Goal: Transaction & Acquisition: Purchase product/service

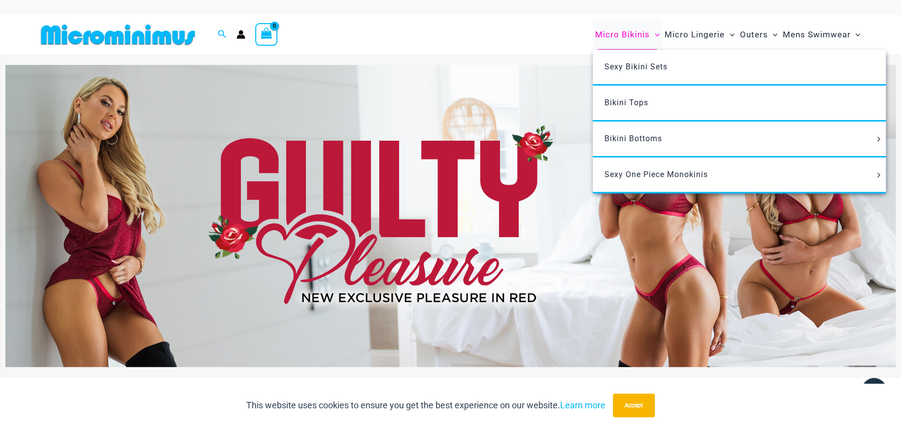
click at [635, 35] on span "Micro Bikinis" at bounding box center [622, 34] width 55 height 25
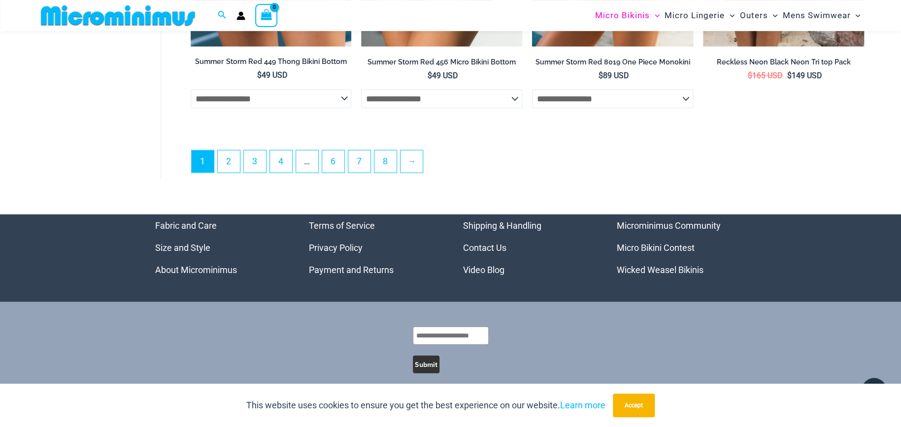
scroll to position [2862, 0]
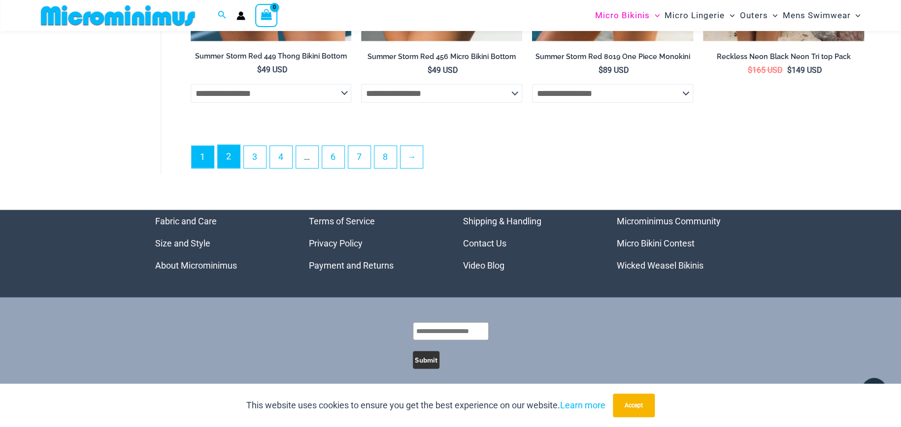
click at [227, 154] on link "2" at bounding box center [229, 156] width 22 height 23
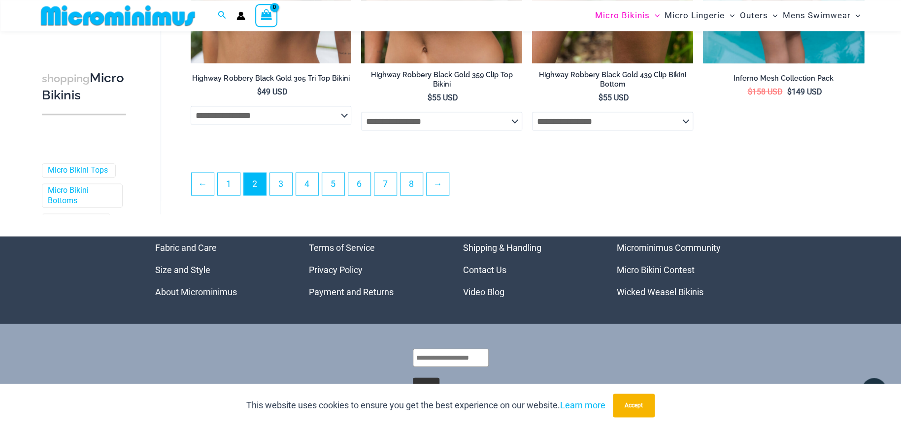
scroll to position [2680, 0]
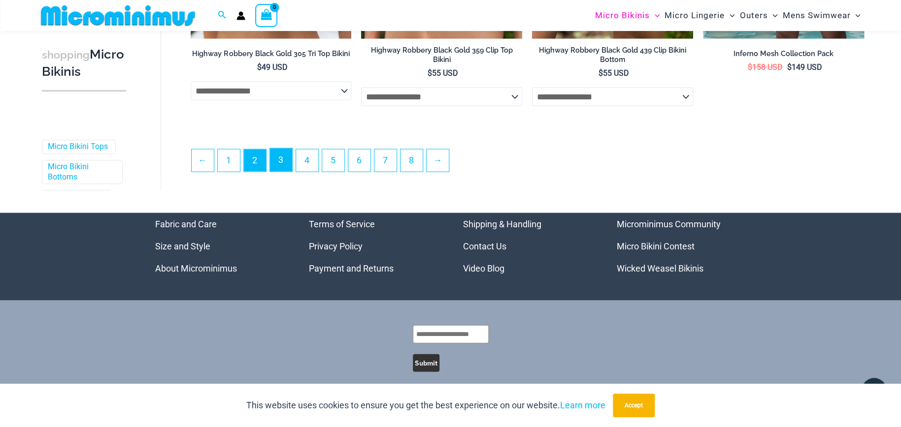
click at [287, 159] on link "3" at bounding box center [281, 159] width 22 height 23
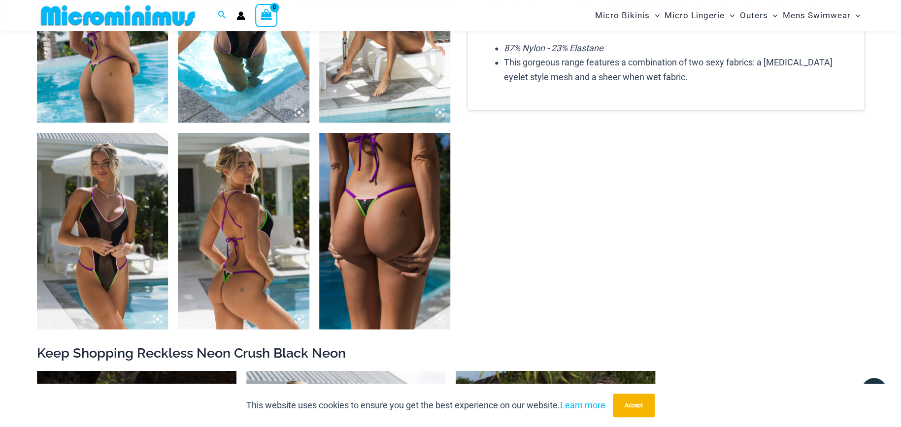
scroll to position [795, 0]
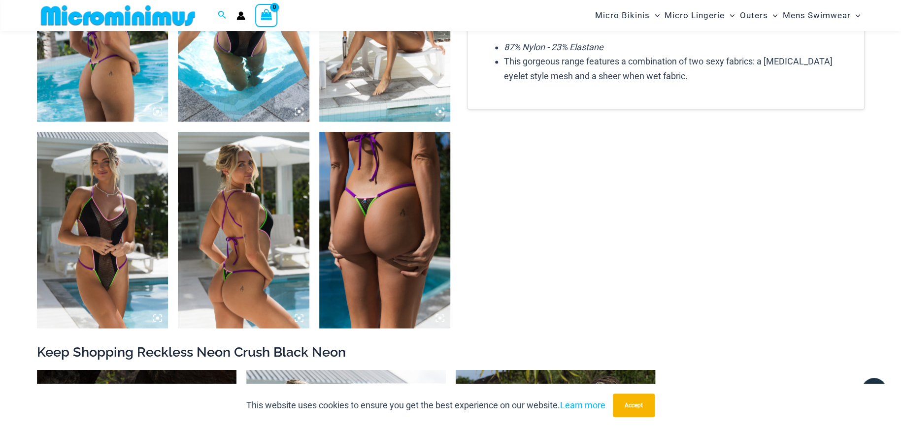
click at [103, 228] on img at bounding box center [102, 229] width 131 height 197
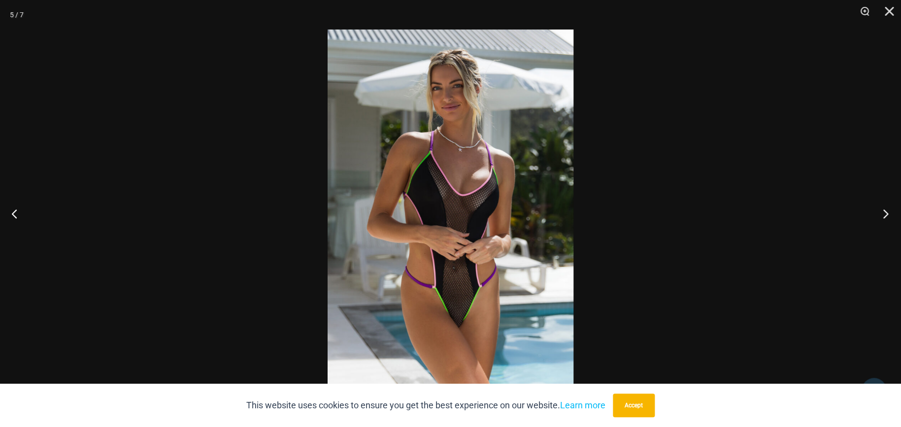
click at [883, 214] on button "Next" at bounding box center [882, 213] width 37 height 49
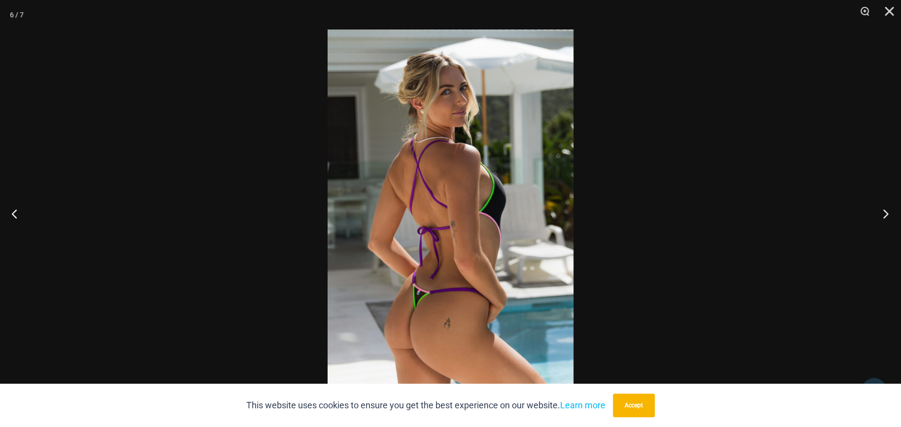
click at [883, 214] on button "Next" at bounding box center [882, 213] width 37 height 49
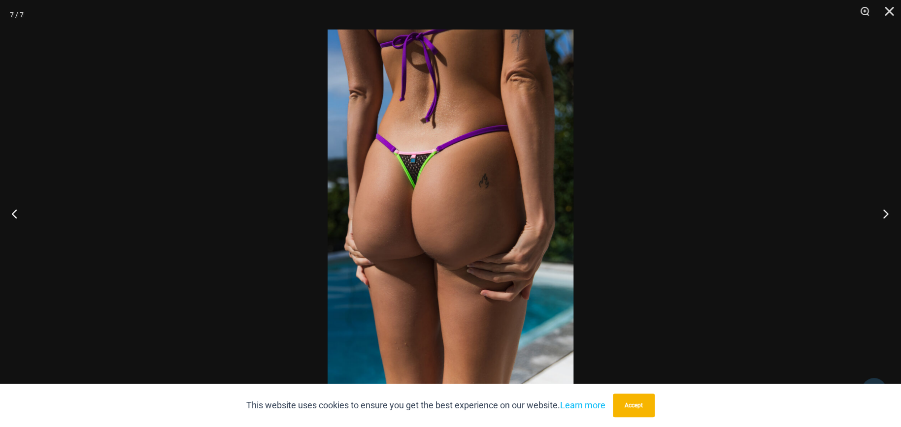
click at [883, 214] on button "Next" at bounding box center [882, 213] width 37 height 49
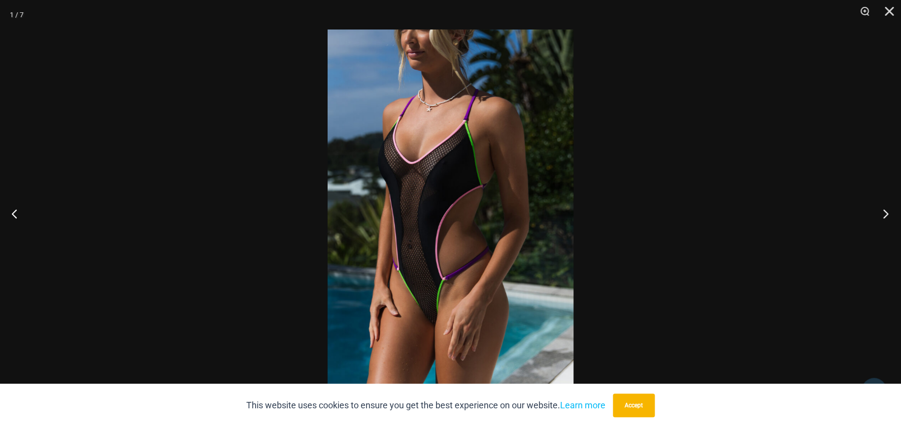
click at [883, 214] on button "Next" at bounding box center [882, 213] width 37 height 49
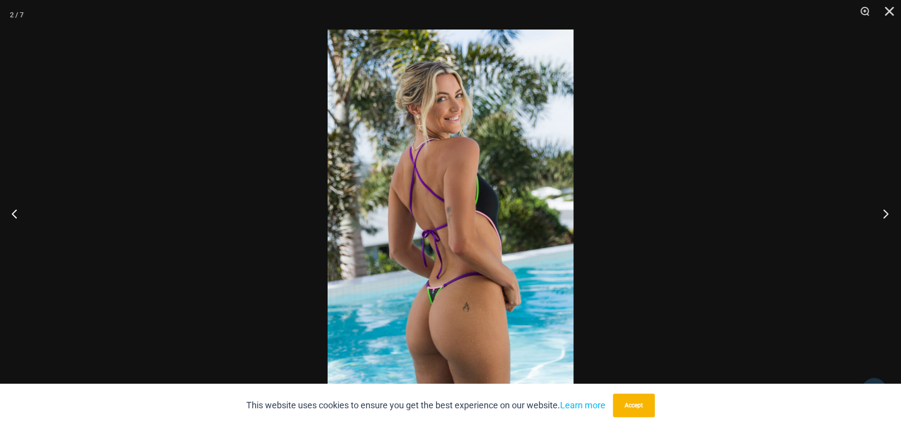
click at [883, 214] on button "Next" at bounding box center [882, 213] width 37 height 49
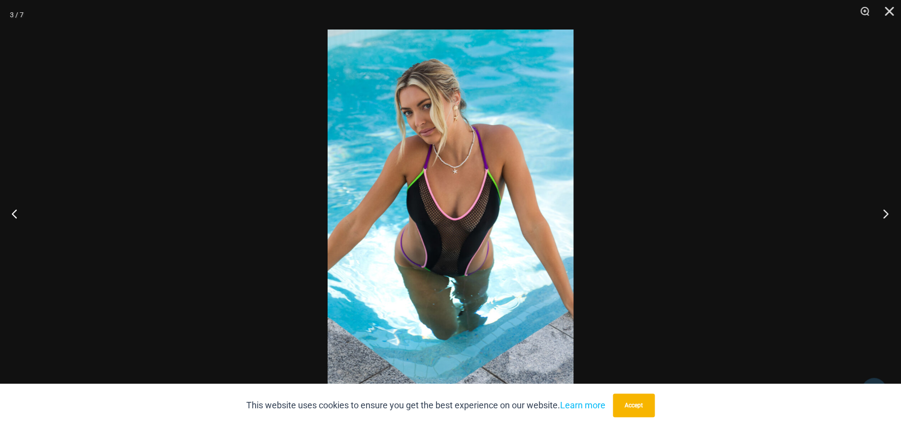
click at [883, 214] on button "Next" at bounding box center [882, 213] width 37 height 49
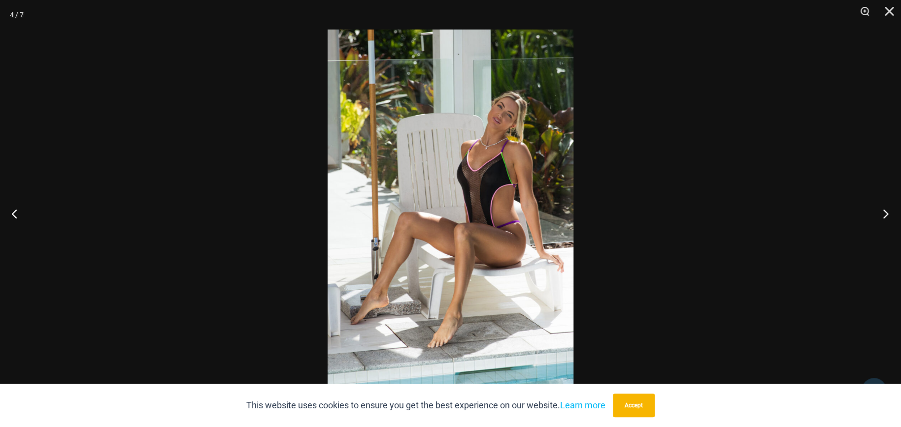
click at [883, 214] on button "Next" at bounding box center [882, 213] width 37 height 49
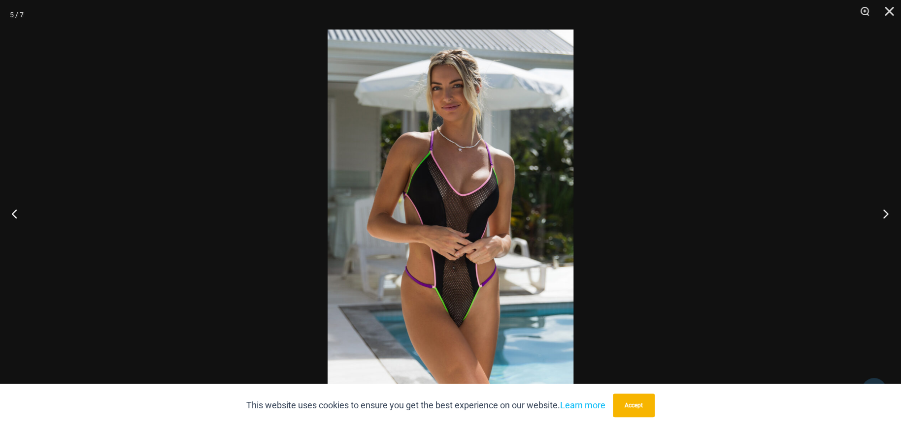
click at [883, 214] on button "Next" at bounding box center [882, 213] width 37 height 49
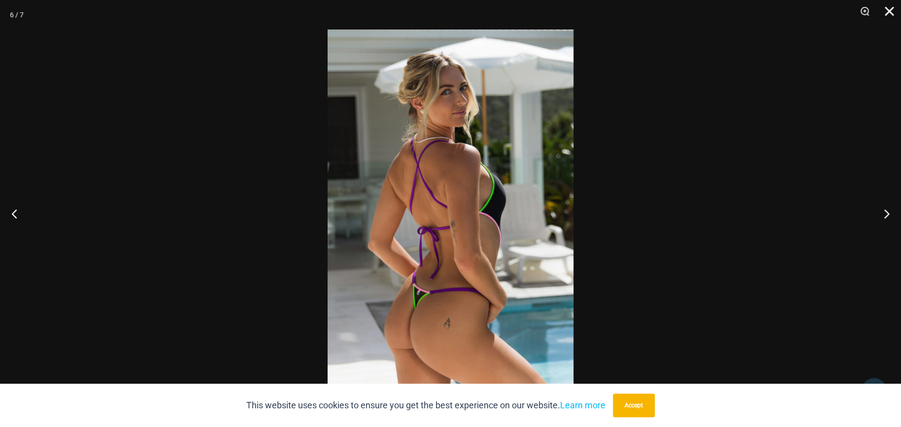
click at [890, 15] on button "Close" at bounding box center [885, 15] width 25 height 30
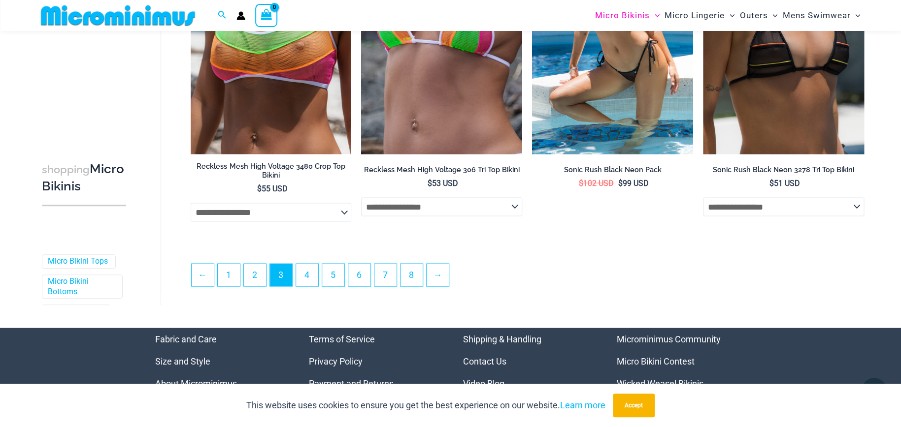
scroll to position [2655, 0]
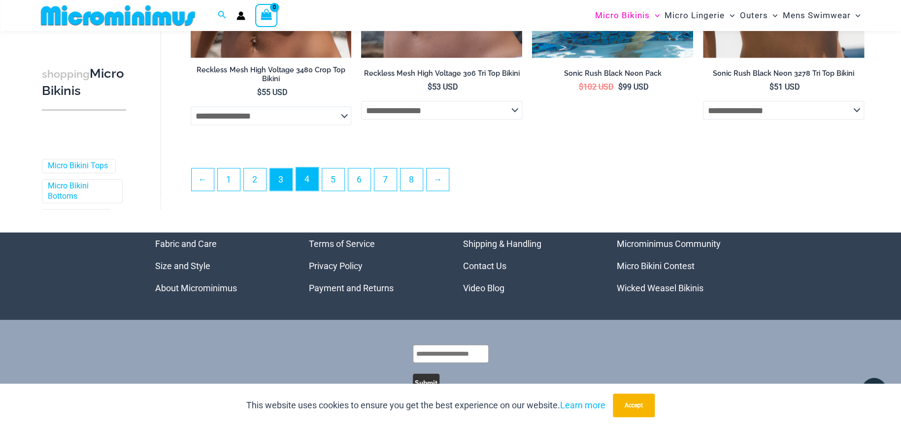
click at [306, 167] on link "4" at bounding box center [307, 178] width 22 height 23
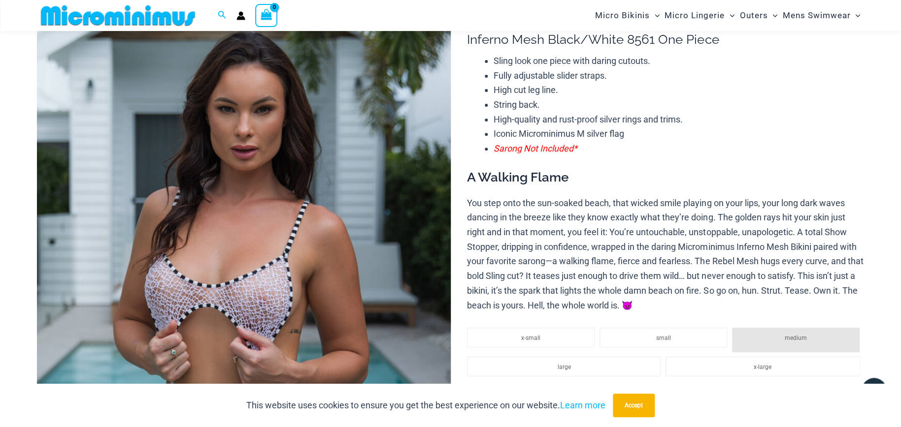
scroll to position [252, 0]
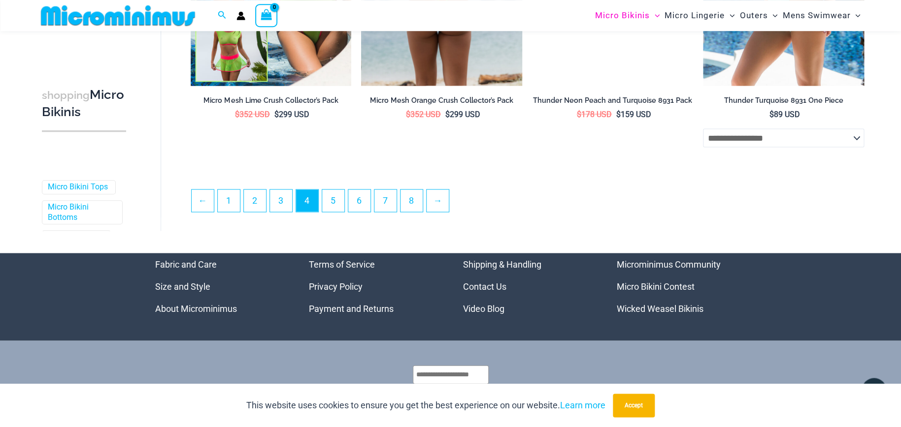
scroll to position [2634, 0]
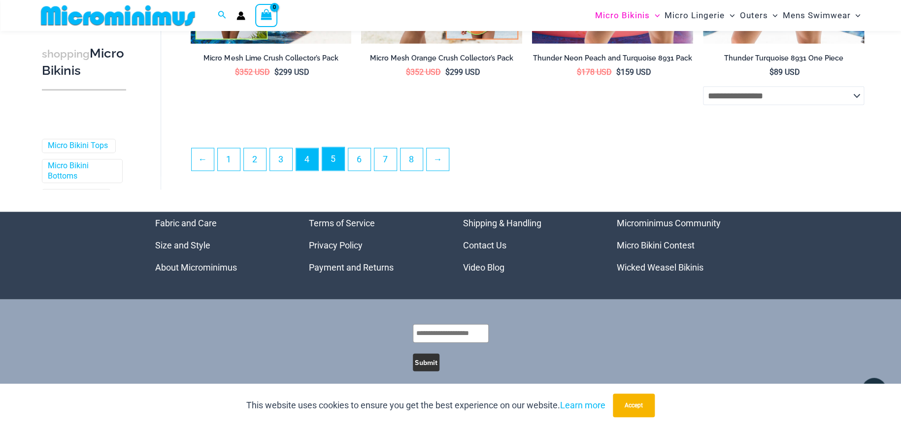
click at [338, 154] on link "5" at bounding box center [333, 158] width 22 height 23
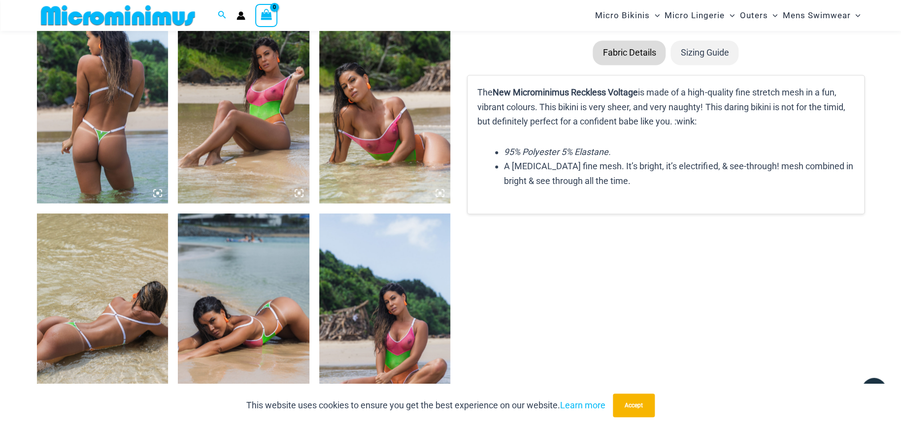
scroll to position [803, 0]
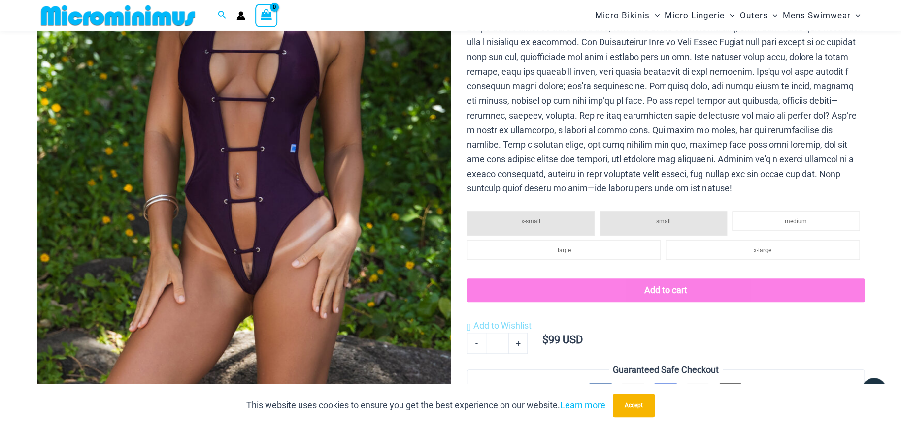
scroll to position [267, 0]
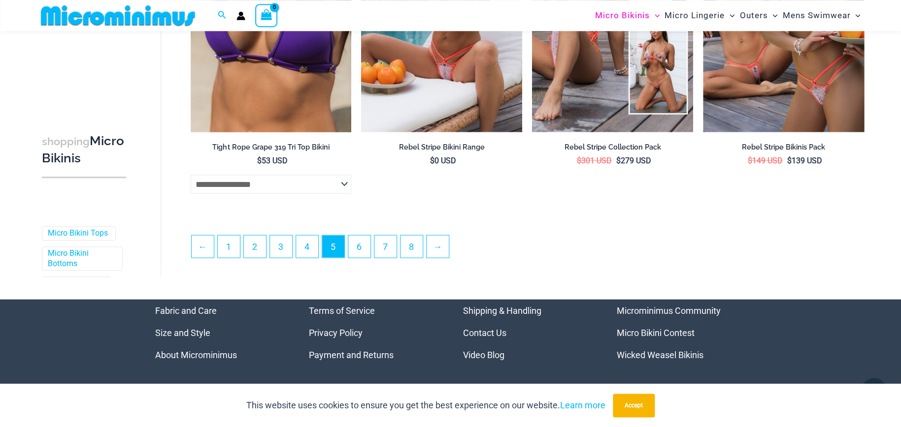
scroll to position [2575, 0]
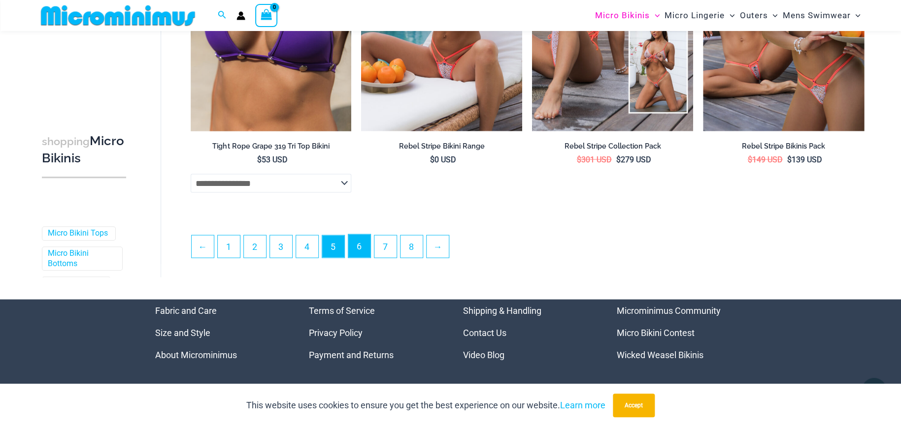
click at [361, 234] on link "6" at bounding box center [359, 245] width 22 height 23
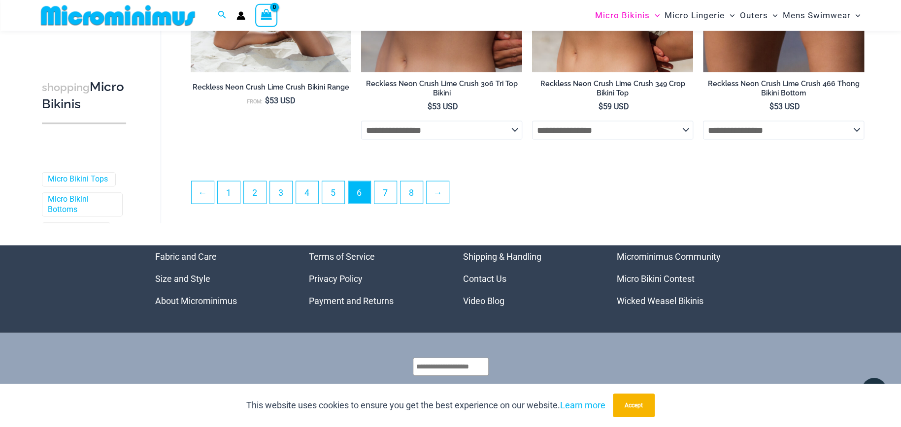
scroll to position [2661, 0]
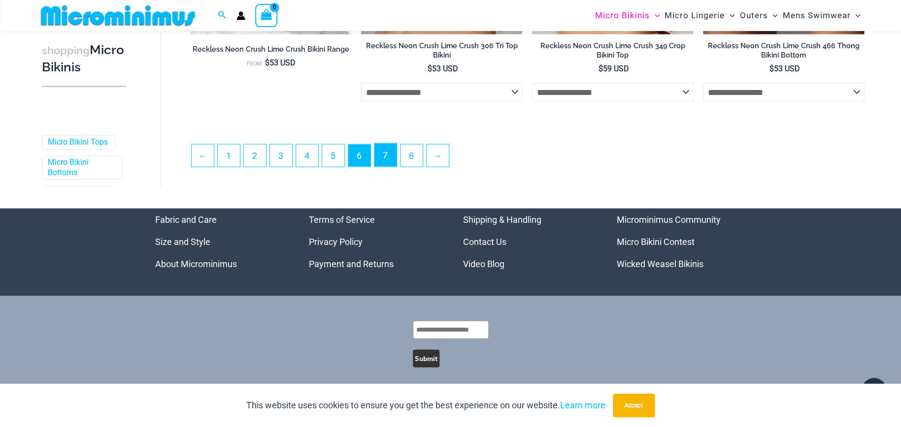
click at [389, 151] on link "7" at bounding box center [385, 154] width 22 height 23
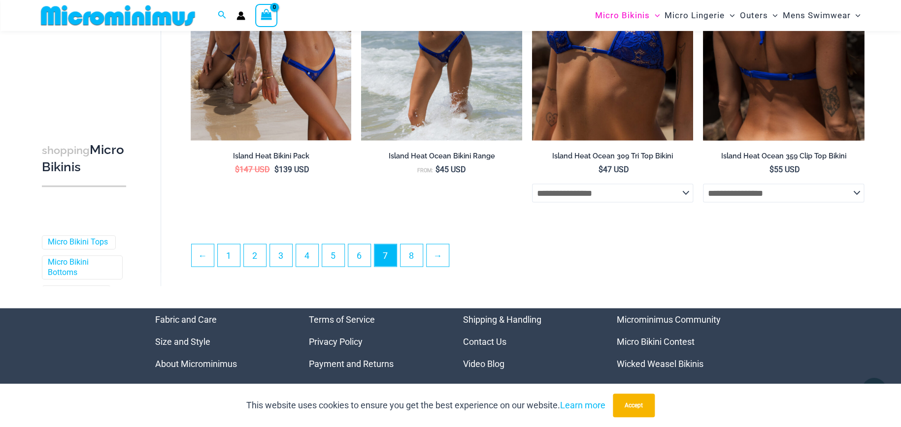
scroll to position [2632, 0]
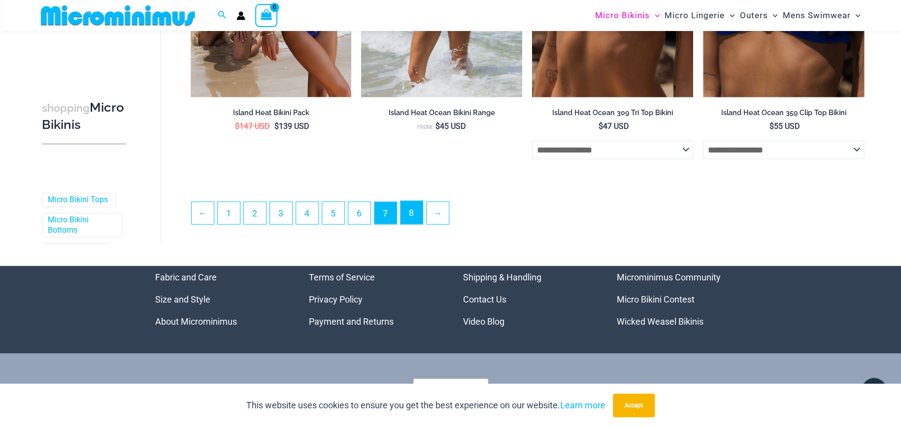
click at [413, 210] on link "8" at bounding box center [411, 212] width 22 height 23
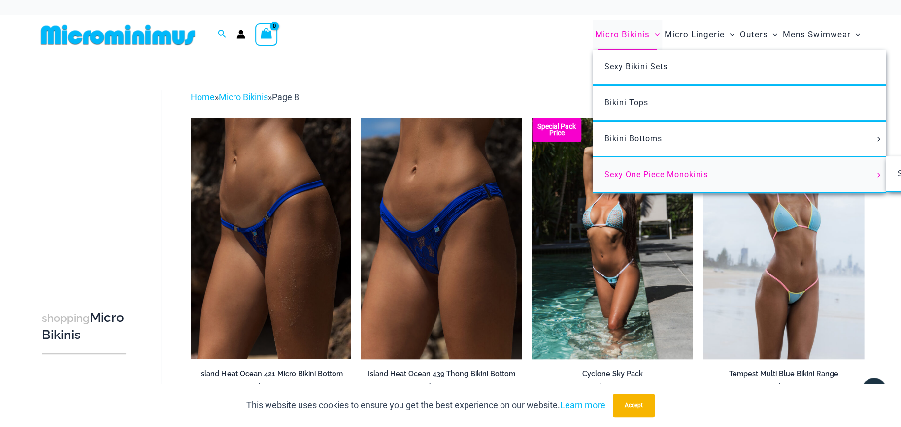
click at [651, 172] on span "Sexy One Piece Monokinis" at bounding box center [655, 174] width 103 height 9
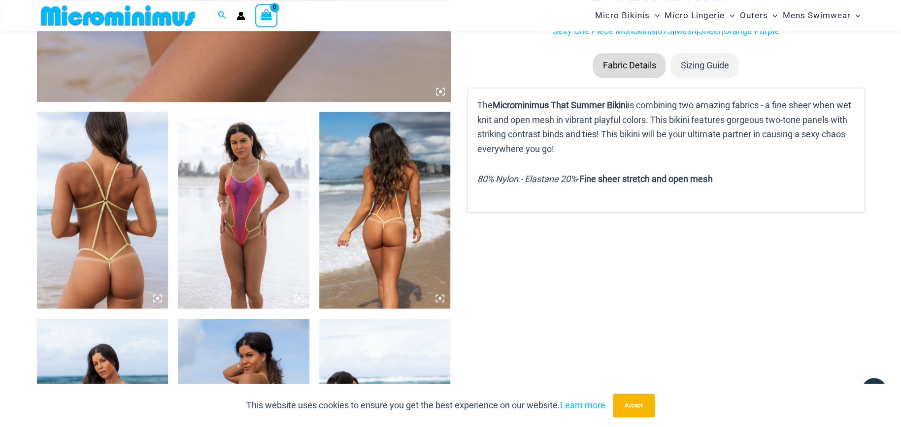
scroll to position [578, 0]
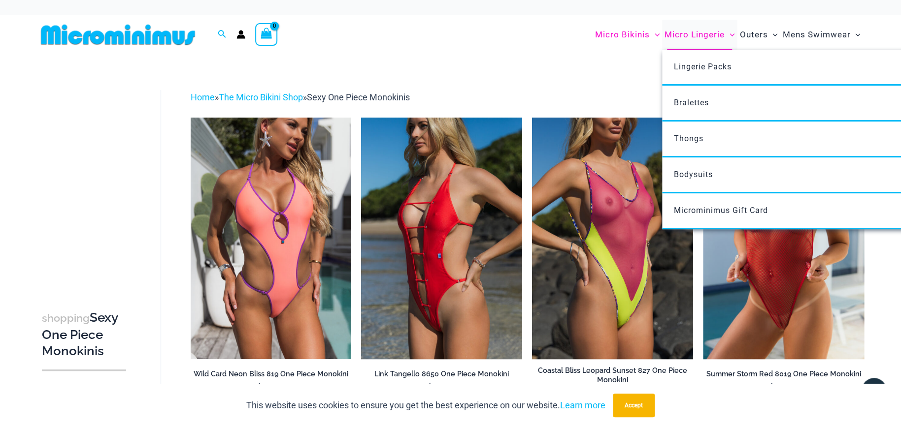
click at [707, 38] on span "Micro Lingerie" at bounding box center [694, 34] width 60 height 25
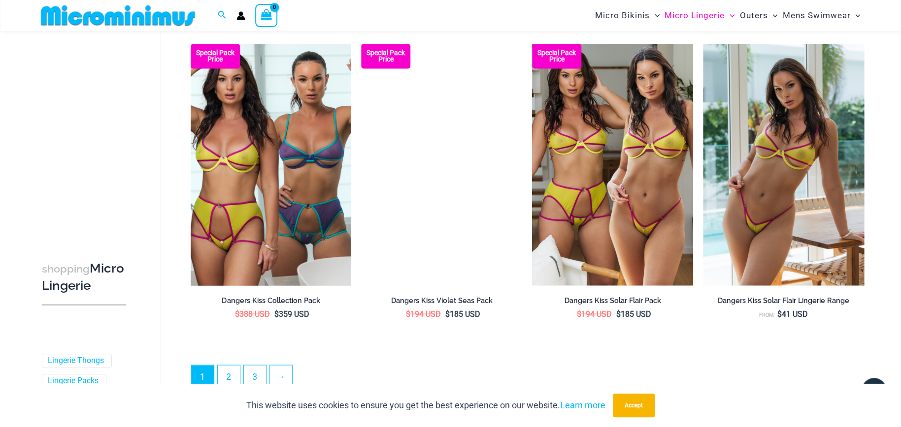
scroll to position [2693, 0]
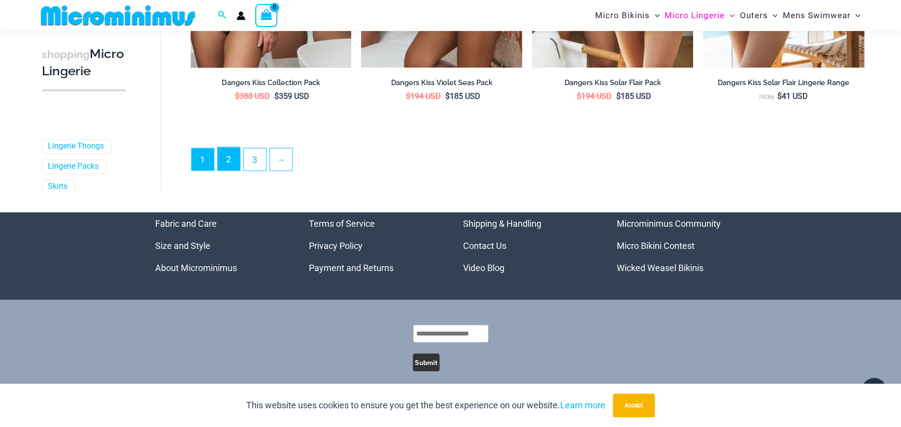
click at [227, 151] on link "2" at bounding box center [229, 158] width 22 height 23
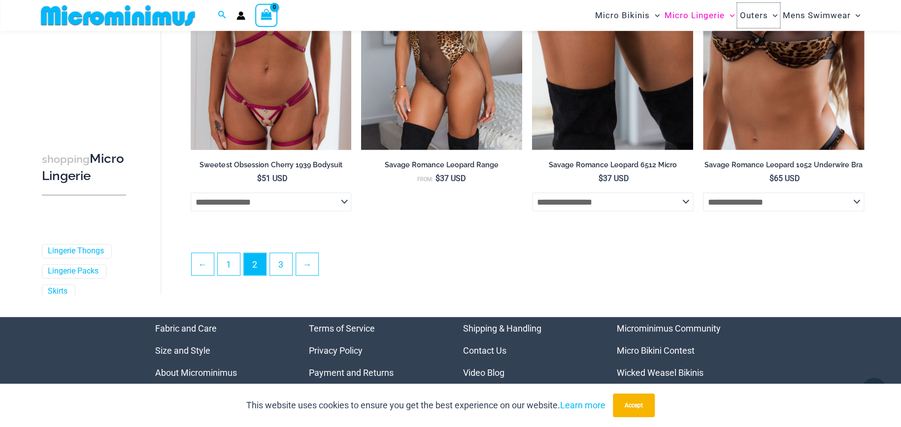
scroll to position [2646, 0]
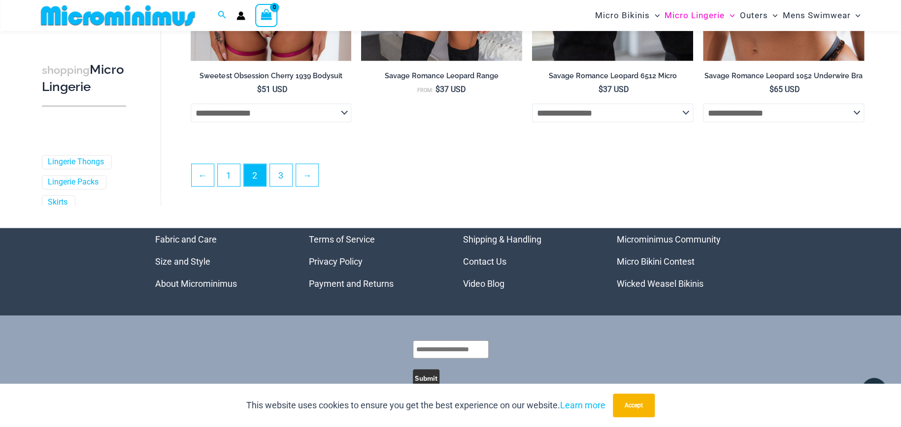
click at [270, 163] on ul "← 1 2 3 →" at bounding box center [527, 177] width 672 height 29
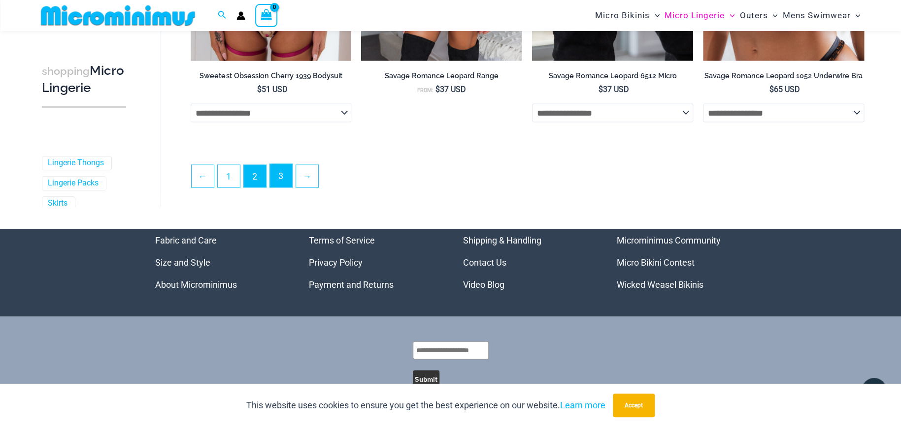
click at [292, 171] on link "3" at bounding box center [281, 175] width 22 height 23
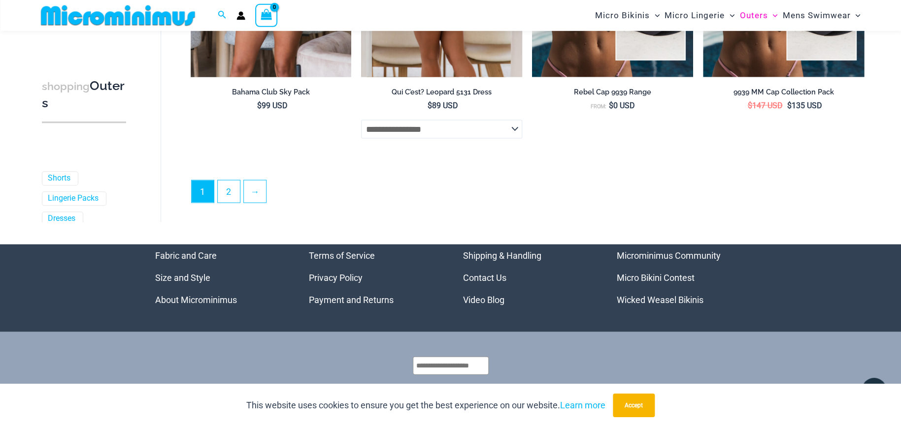
scroll to position [2685, 0]
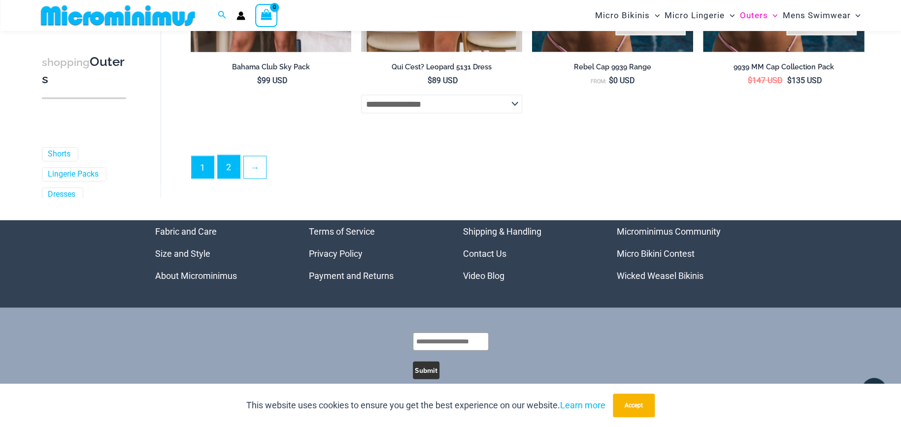
click at [221, 162] on link "2" at bounding box center [229, 166] width 22 height 23
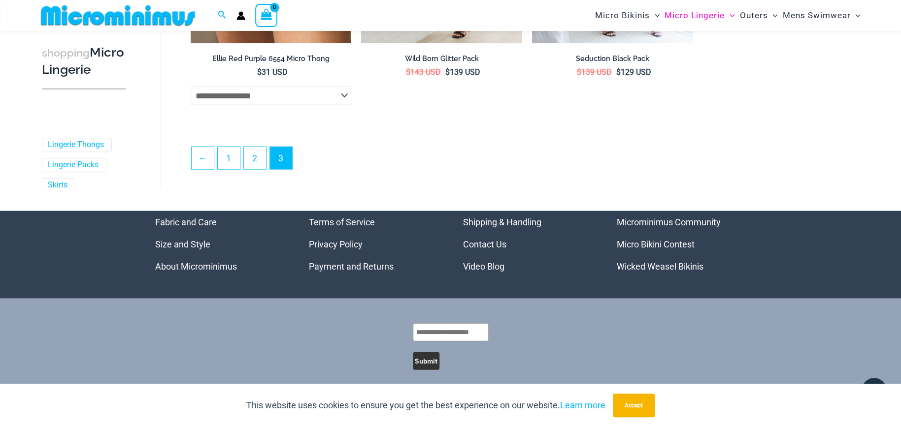
scroll to position [952, 0]
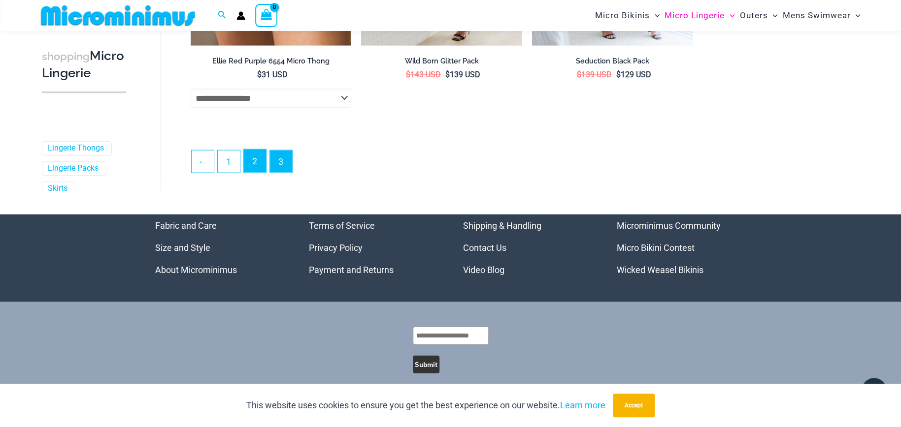
click at [257, 161] on link "2" at bounding box center [255, 161] width 22 height 23
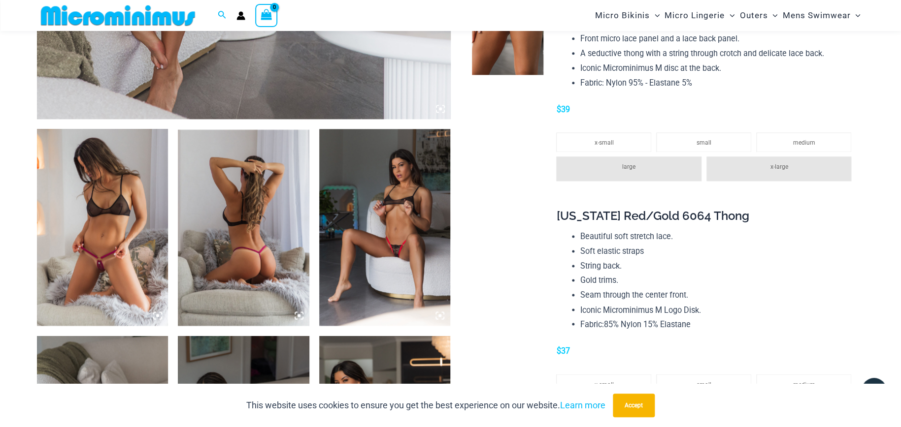
scroll to position [614, 0]
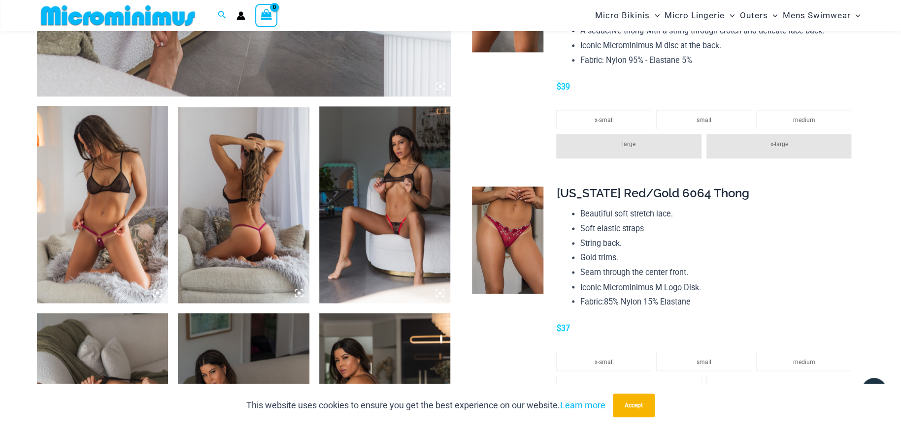
click at [61, 224] on img at bounding box center [102, 204] width 131 height 197
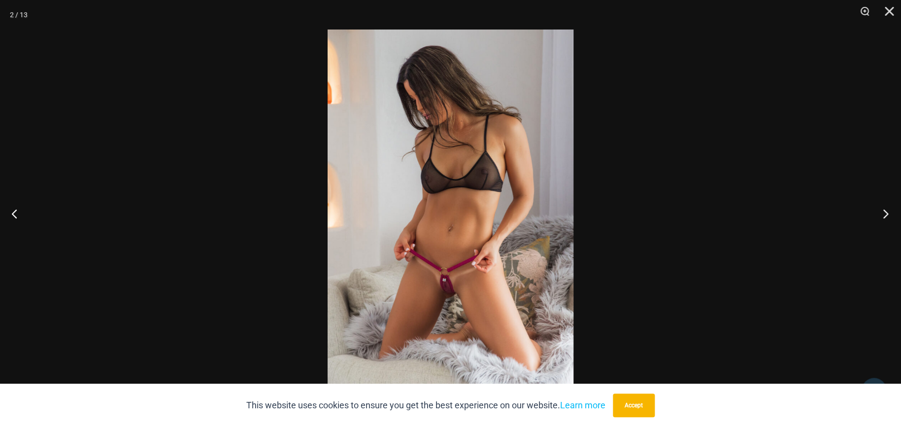
click at [885, 210] on button "Next" at bounding box center [882, 213] width 37 height 49
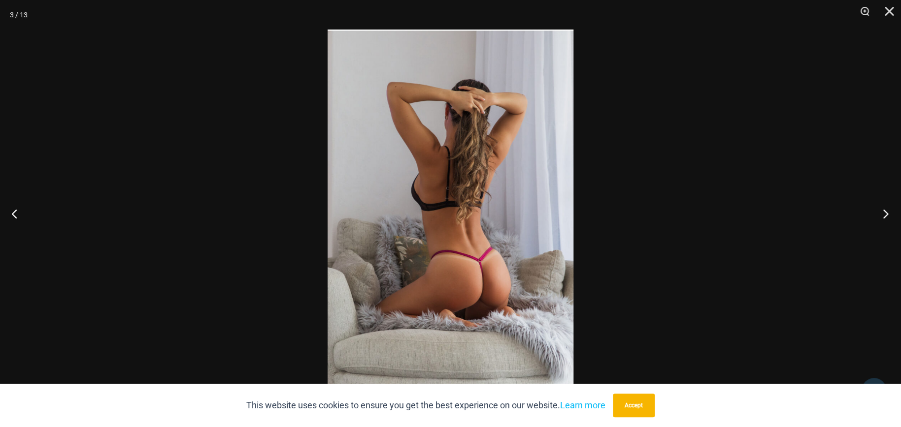
click at [884, 210] on button "Next" at bounding box center [882, 213] width 37 height 49
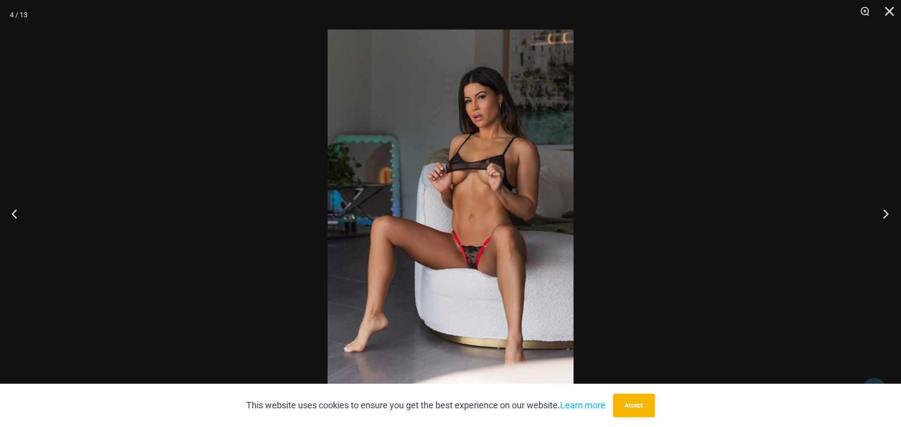
click at [884, 210] on button "Next" at bounding box center [882, 213] width 37 height 49
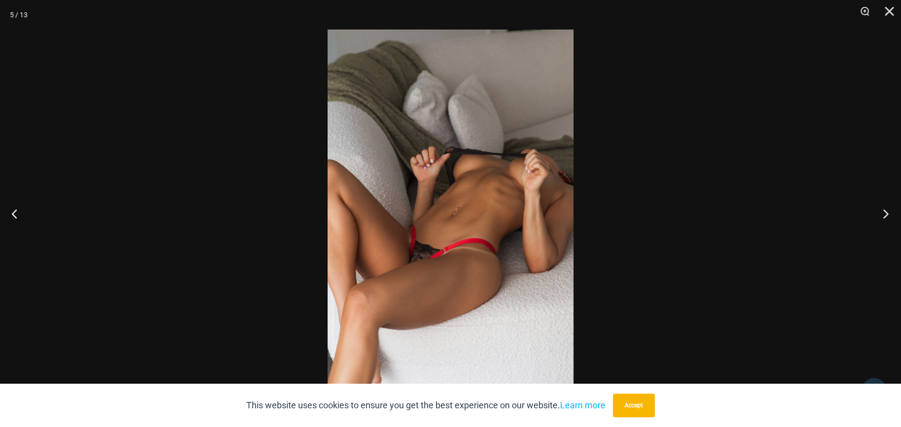
click at [884, 210] on button "Next" at bounding box center [882, 213] width 37 height 49
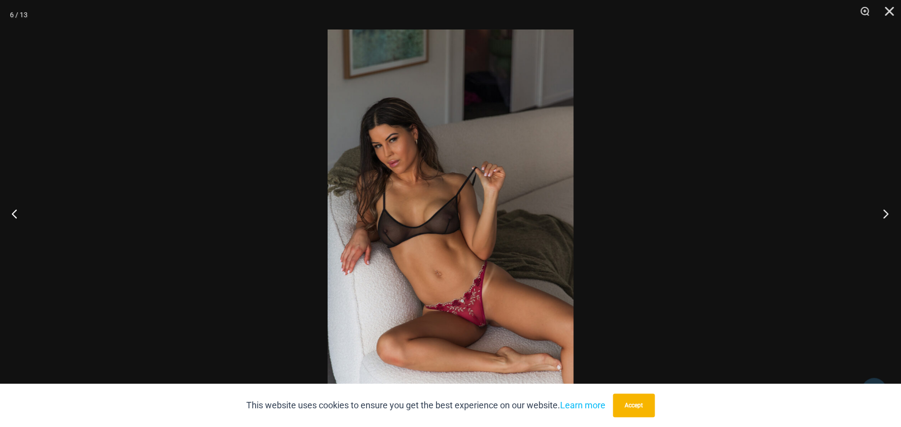
click at [884, 210] on button "Next" at bounding box center [882, 213] width 37 height 49
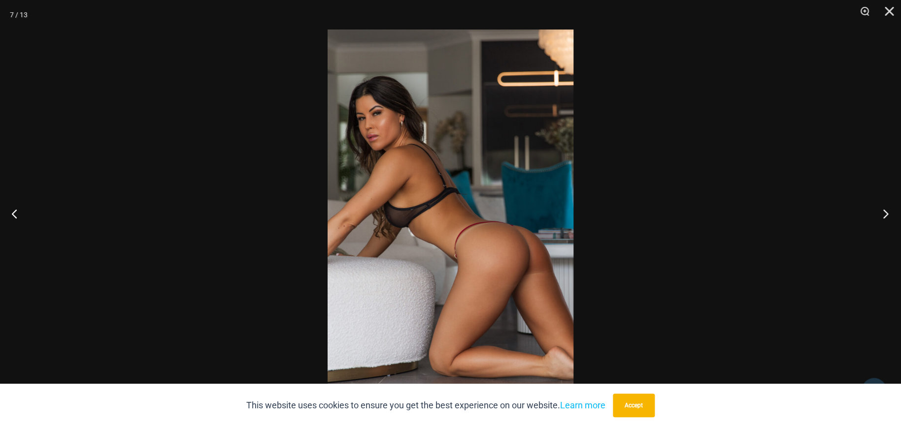
click at [884, 210] on button "Next" at bounding box center [882, 213] width 37 height 49
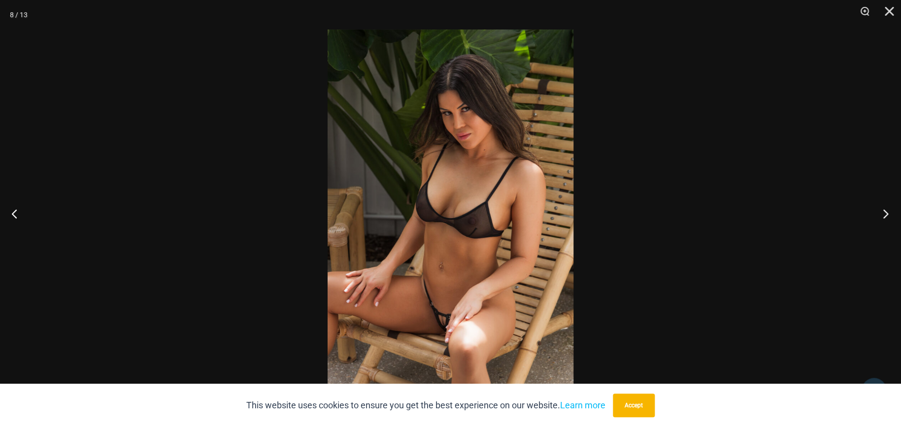
click at [884, 210] on button "Next" at bounding box center [882, 213] width 37 height 49
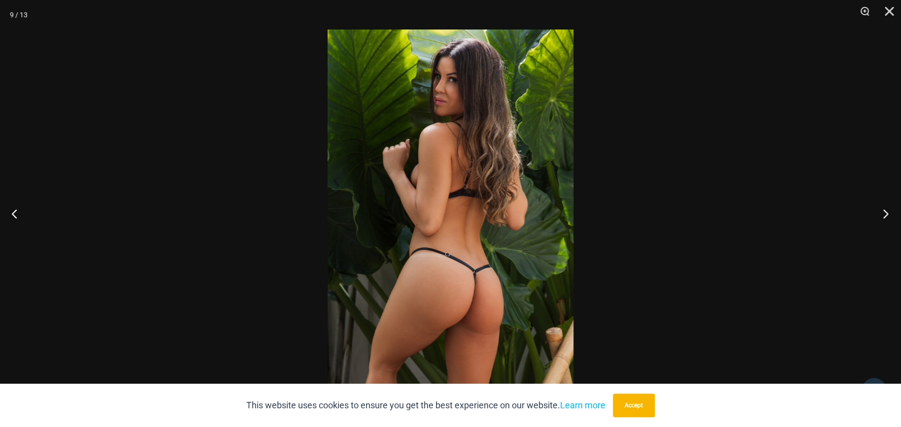
click at [884, 210] on button "Next" at bounding box center [882, 213] width 37 height 49
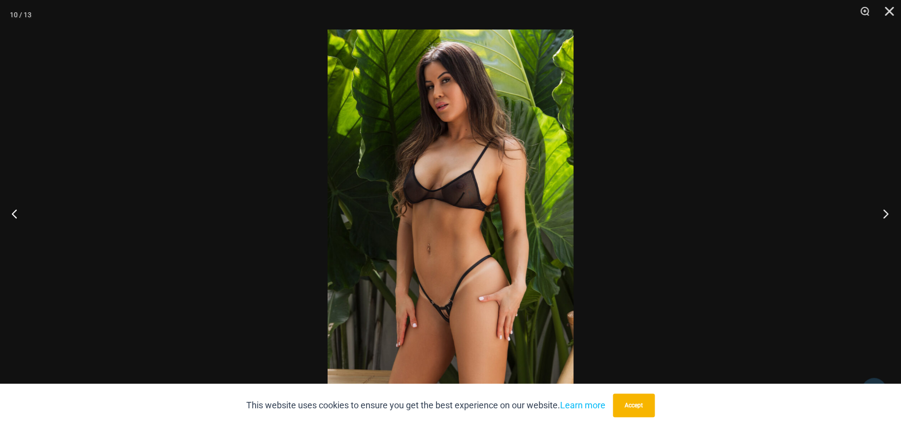
click at [884, 210] on button "Next" at bounding box center [882, 213] width 37 height 49
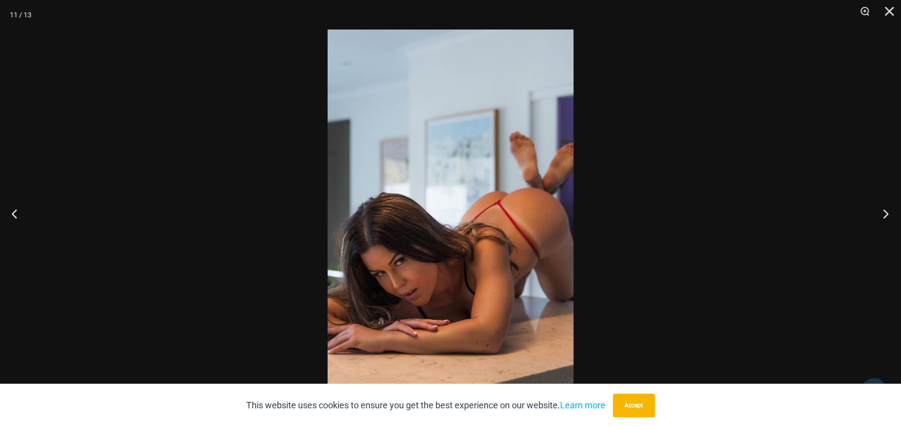
click at [884, 210] on button "Next" at bounding box center [882, 213] width 37 height 49
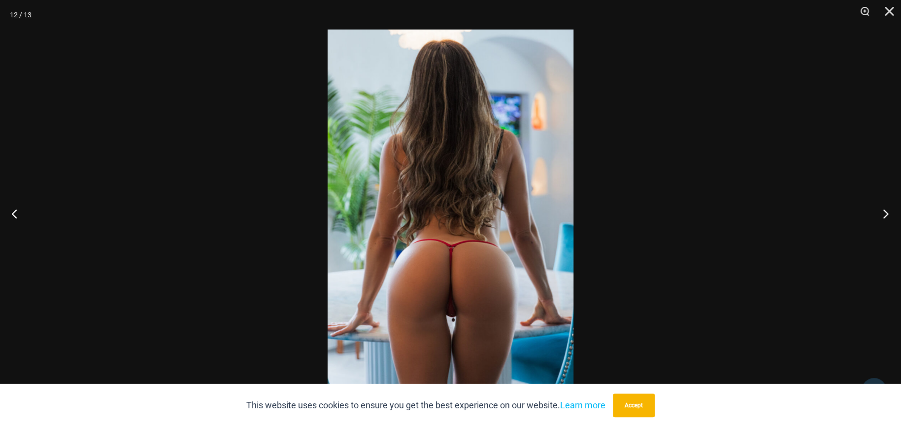
click at [884, 210] on button "Next" at bounding box center [882, 213] width 37 height 49
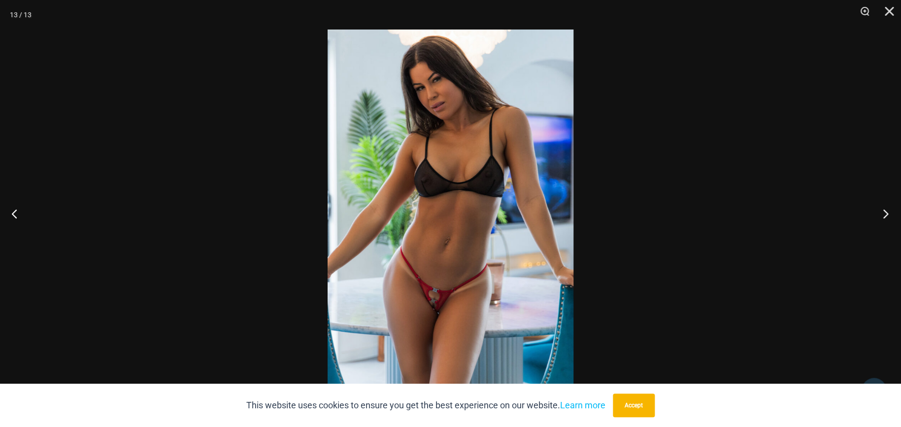
click at [884, 210] on button "Next" at bounding box center [882, 213] width 37 height 49
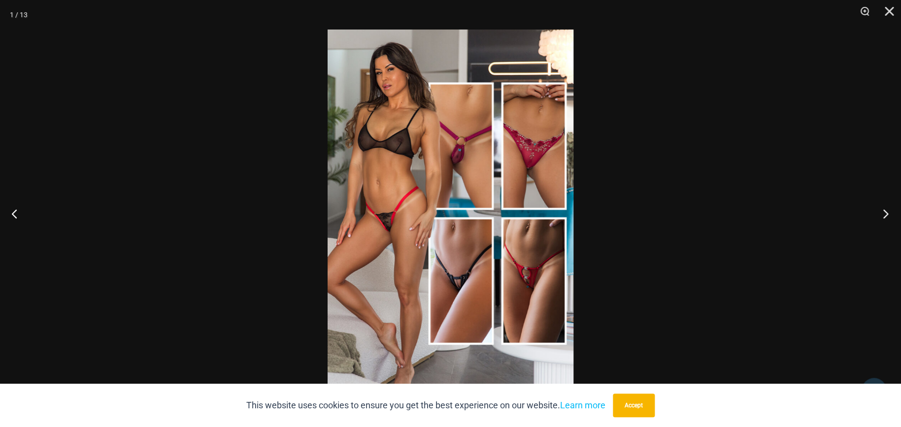
click at [884, 210] on button "Next" at bounding box center [882, 213] width 37 height 49
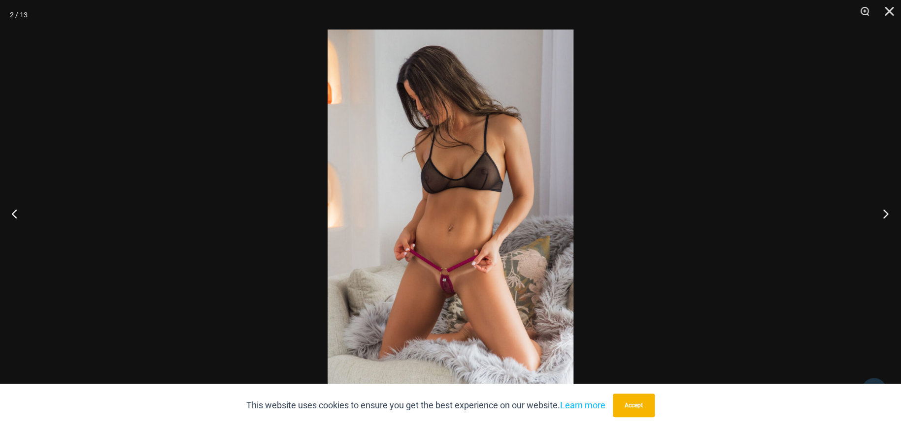
click at [884, 210] on button "Next" at bounding box center [882, 213] width 37 height 49
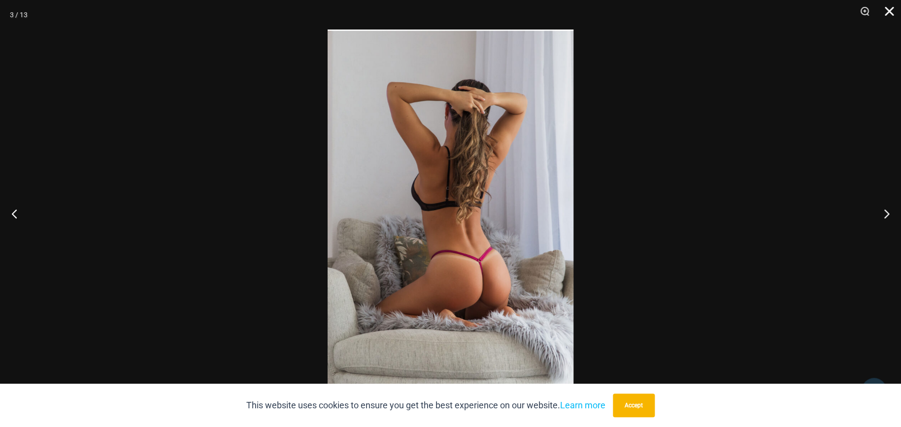
click at [893, 8] on button "Close" at bounding box center [885, 15] width 25 height 30
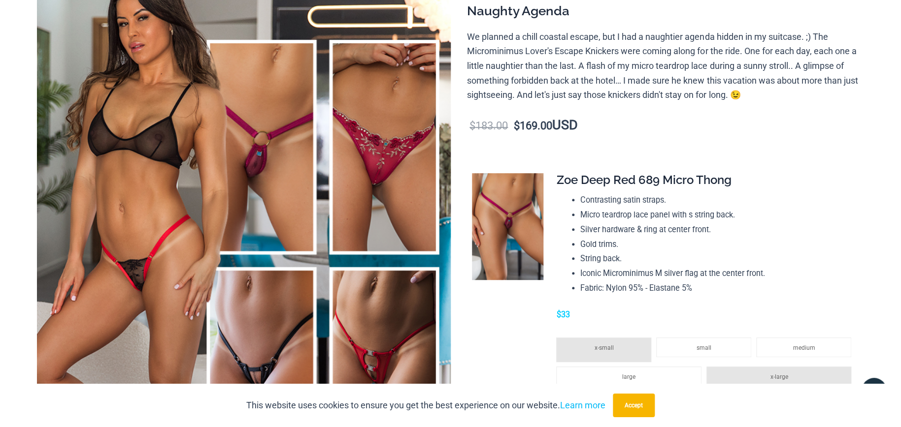
scroll to position [0, 0]
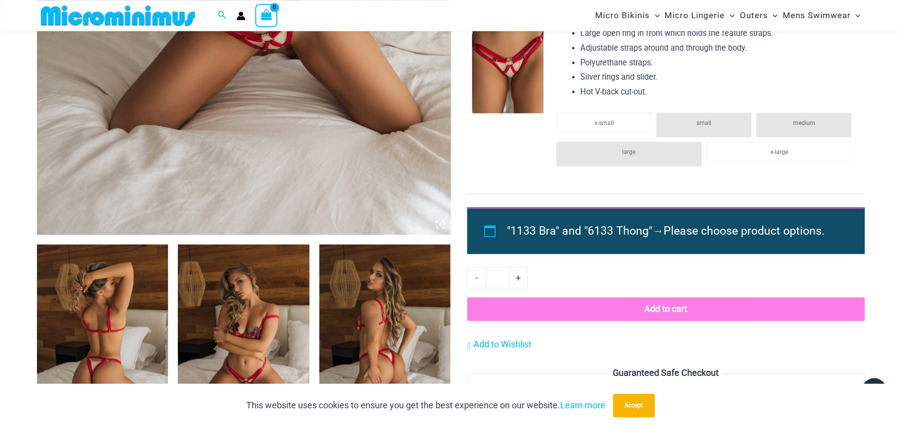
scroll to position [607, 0]
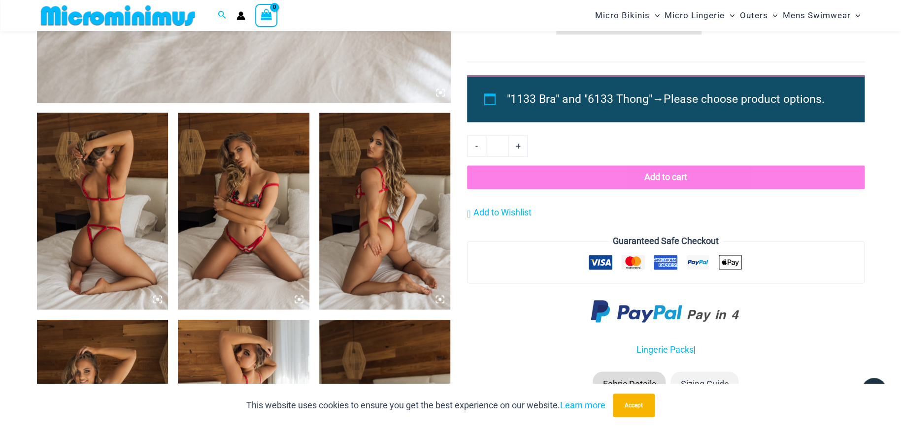
click at [104, 193] on img at bounding box center [102, 211] width 131 height 197
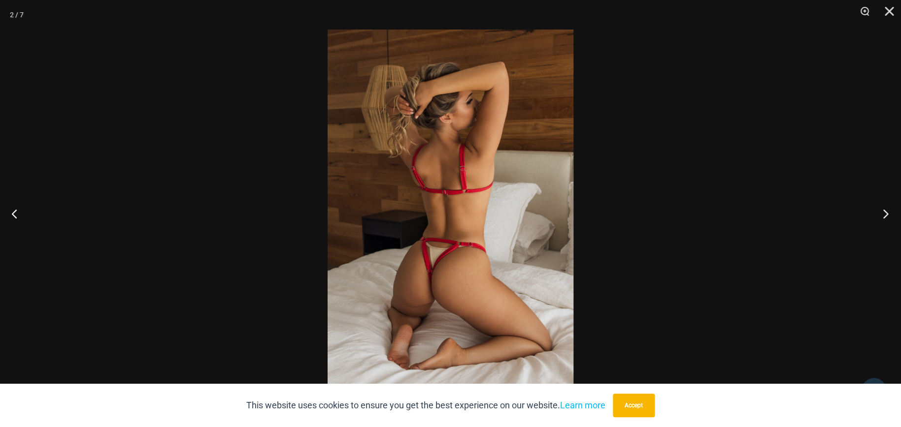
click at [886, 216] on button "Next" at bounding box center [882, 213] width 37 height 49
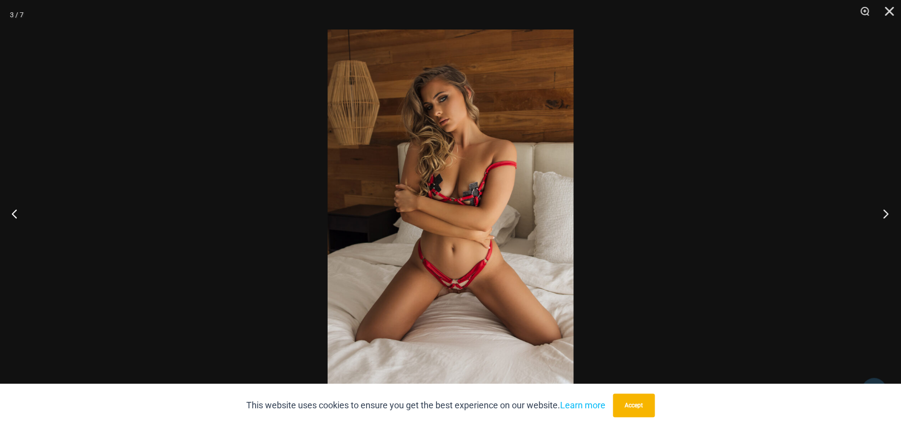
click at [883, 216] on button "Next" at bounding box center [882, 213] width 37 height 49
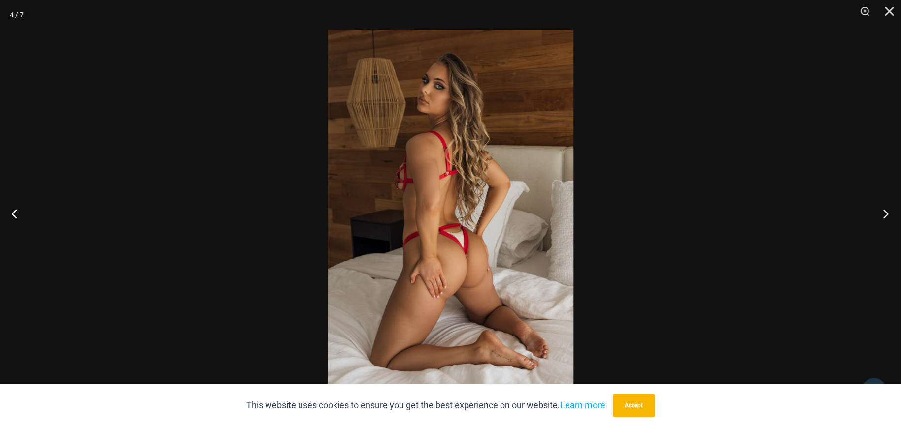
click at [882, 215] on button "Next" at bounding box center [882, 213] width 37 height 49
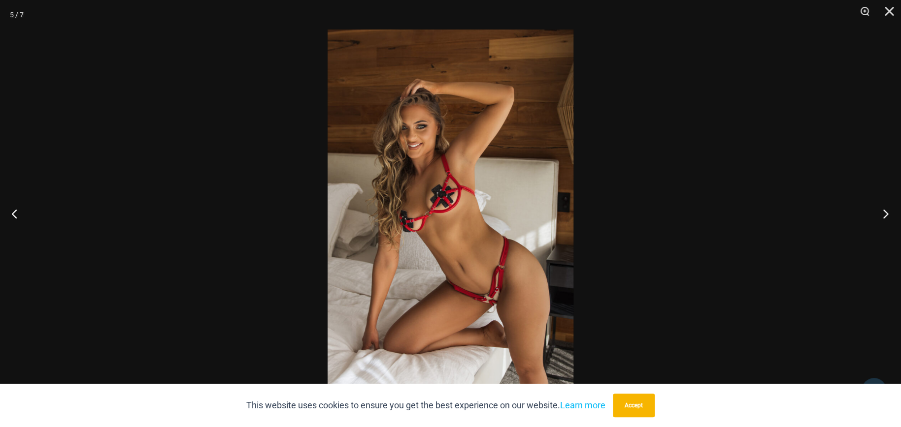
click at [882, 214] on button "Next" at bounding box center [882, 213] width 37 height 49
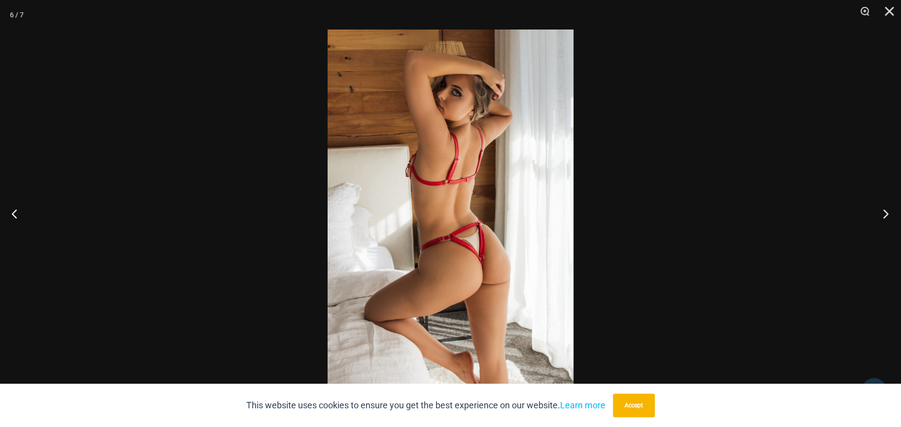
click at [882, 214] on button "Next" at bounding box center [882, 213] width 37 height 49
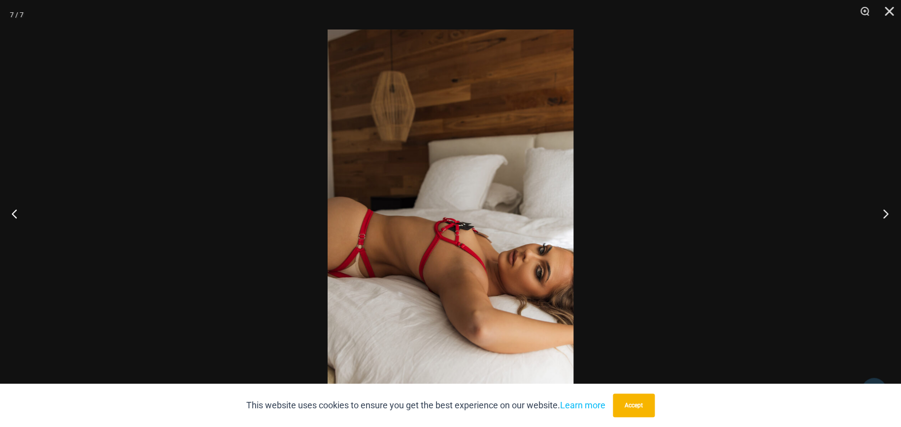
click at [882, 214] on button "Next" at bounding box center [882, 213] width 37 height 49
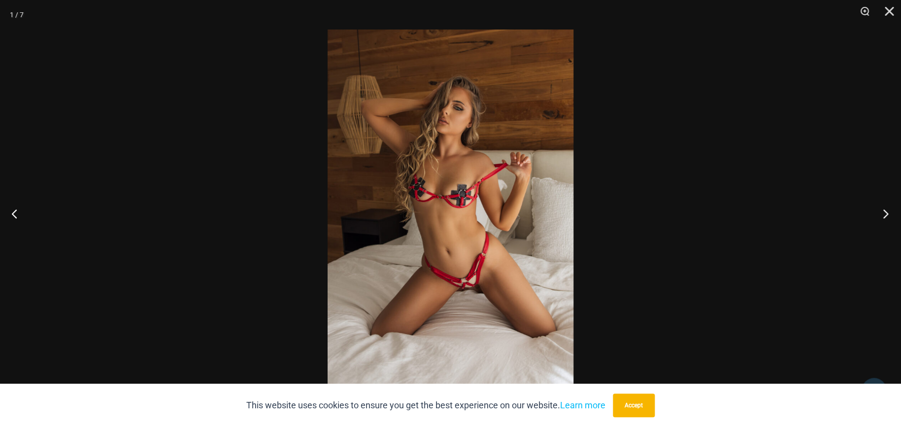
click at [882, 214] on button "Next" at bounding box center [882, 213] width 37 height 49
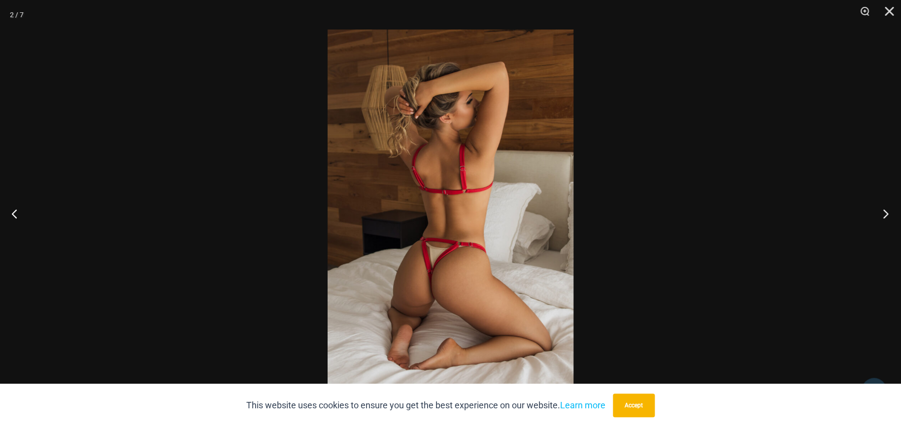
click at [882, 214] on button "Next" at bounding box center [882, 213] width 37 height 49
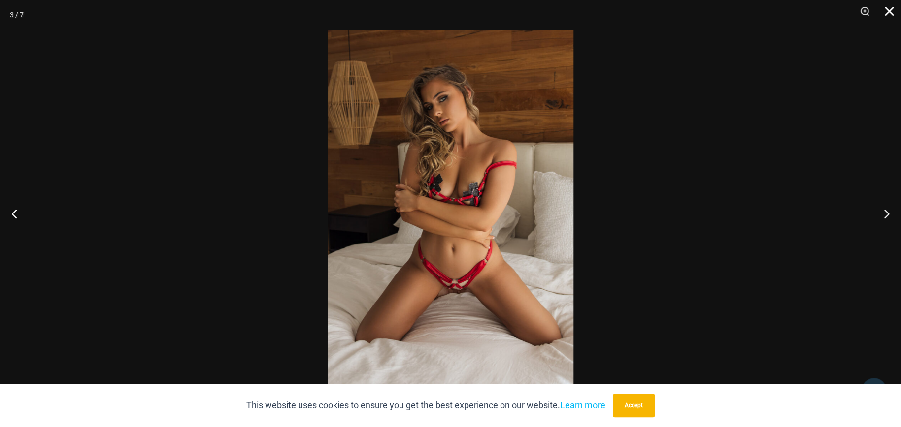
click at [891, 12] on button "Close" at bounding box center [885, 15] width 25 height 30
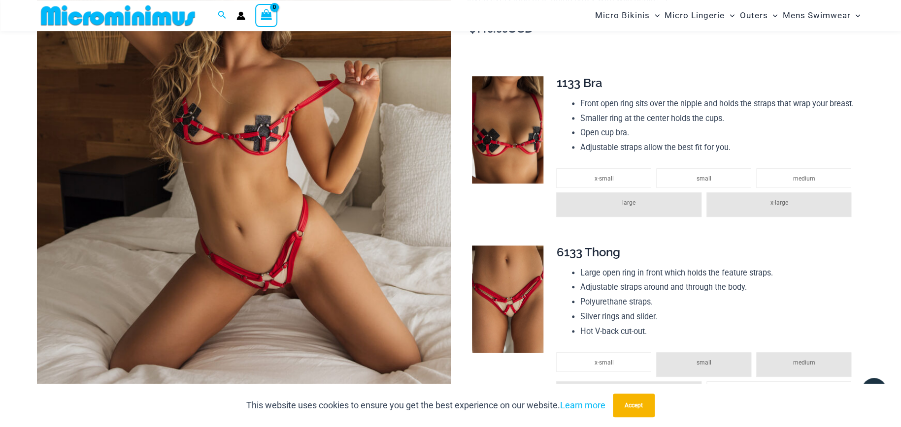
scroll to position [268, 0]
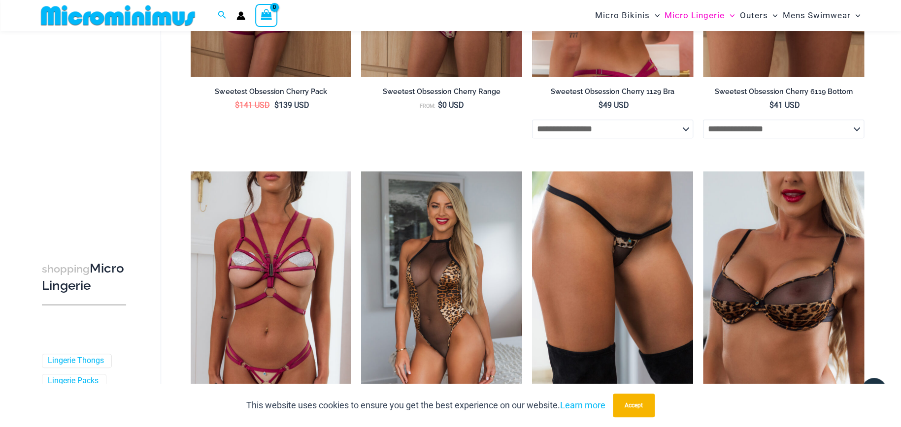
scroll to position [2473, 0]
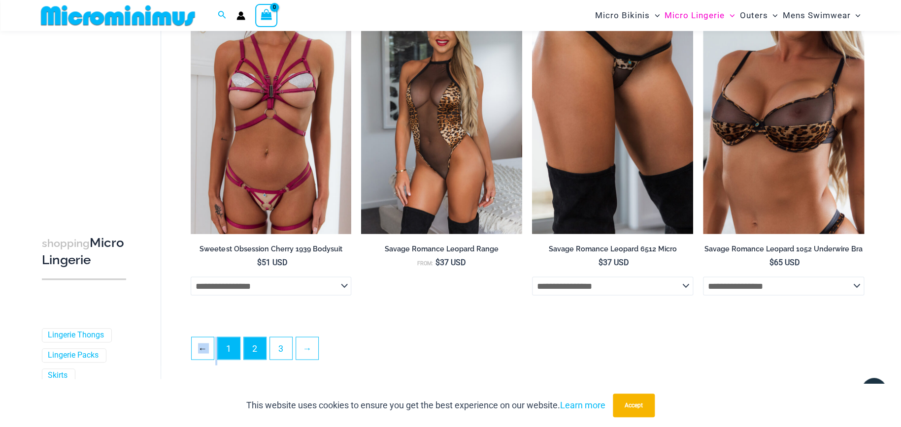
click at [231, 338] on link "1" at bounding box center [229, 348] width 22 height 23
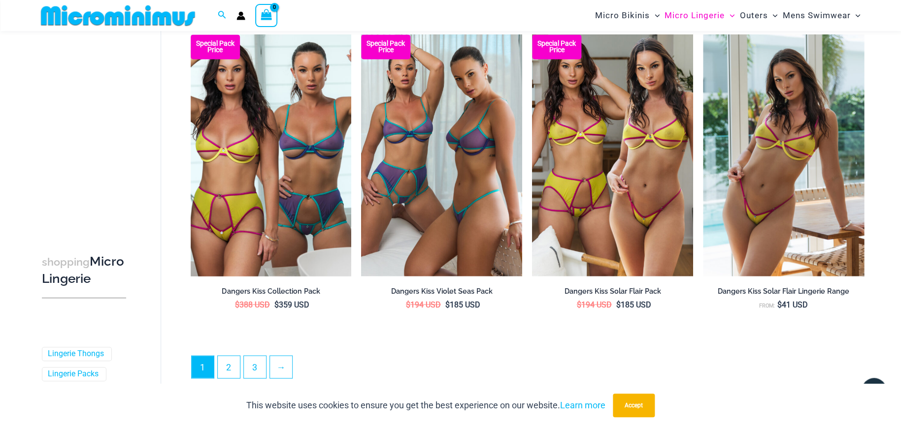
scroll to position [2560, 0]
